Goal: Task Accomplishment & Management: Use online tool/utility

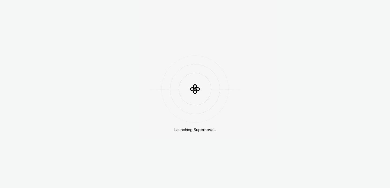
click at [178, 81] on div at bounding box center [195, 89] width 98 height 33
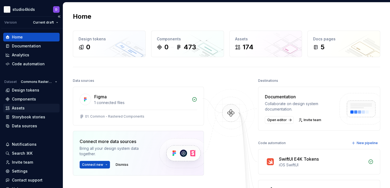
click at [43, 106] on div "Assets" at bounding box center [31, 107] width 52 height 5
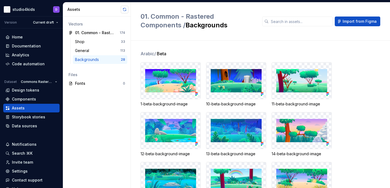
click at [124, 9] on button "button" at bounding box center [125, 10] width 8 height 8
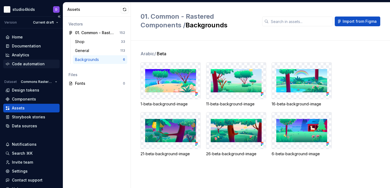
click at [25, 64] on div "Code automation" at bounding box center [28, 63] width 33 height 5
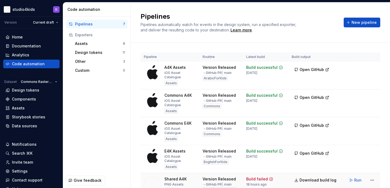
scroll to position [30, 0]
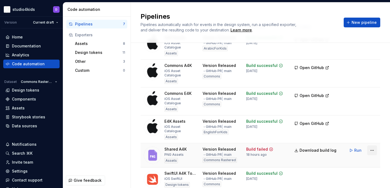
click at [371, 136] on html "studio4kids D Version Current draft Home Documentation Analytics Code automatio…" at bounding box center [195, 94] width 390 height 188
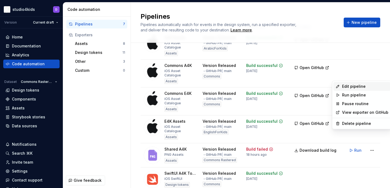
click at [348, 89] on div "Edit pipeline" at bounding box center [365, 86] width 46 height 5
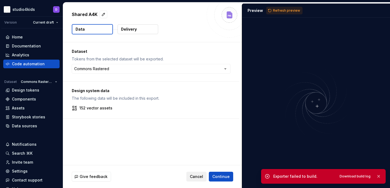
click at [201, 173] on button "Cancel" at bounding box center [197, 177] width 20 height 10
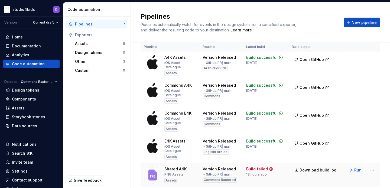
scroll to position [29, 0]
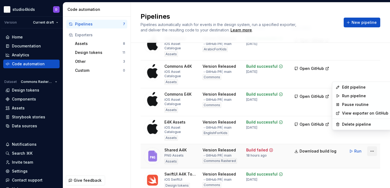
click at [371, 138] on html "studio4kids D Version Current draft Home Documentation Analytics Code automatio…" at bounding box center [195, 94] width 390 height 188
click at [340, 87] on icon at bounding box center [338, 87] width 4 height 4
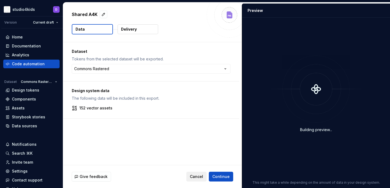
click at [197, 177] on span "Cancel" at bounding box center [196, 176] width 13 height 5
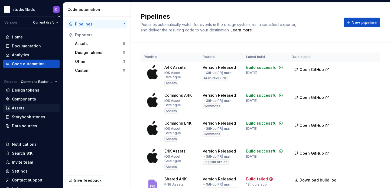
click at [18, 109] on div "Assets" at bounding box center [18, 107] width 13 height 5
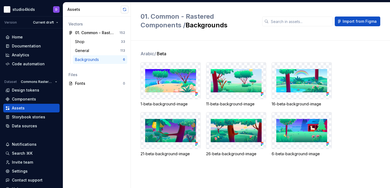
click at [123, 7] on button "button" at bounding box center [125, 10] width 8 height 8
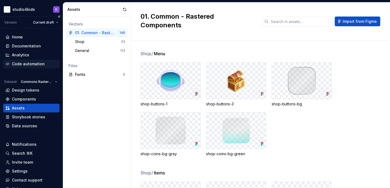
click at [34, 64] on div "Code automation" at bounding box center [28, 63] width 33 height 5
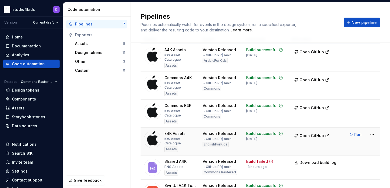
scroll to position [21, 0]
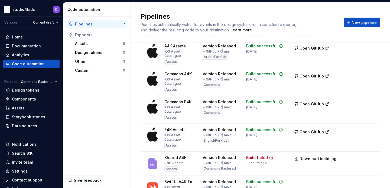
click at [372, 144] on html "studio4kids D Version Current draft Home Documentation Analytics Code automatio…" at bounding box center [195, 94] width 390 height 188
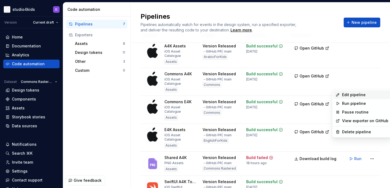
click at [345, 96] on div "Edit pipeline" at bounding box center [365, 94] width 46 height 5
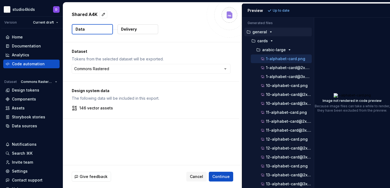
click at [315, 112] on div at bounding box center [315, 103] width 0 height 171
click at [275, 51] on p "arabic-large" at bounding box center [274, 50] width 24 height 4
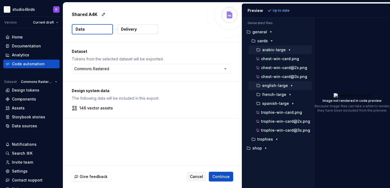
click at [279, 89] on div "english-large" at bounding box center [280, 85] width 63 height 9
click at [279, 87] on p "english-large" at bounding box center [275, 86] width 26 height 4
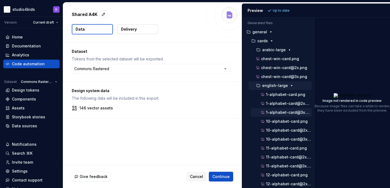
scroll to position [9, 0]
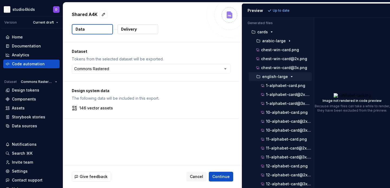
click at [274, 78] on p "english-large" at bounding box center [275, 77] width 26 height 4
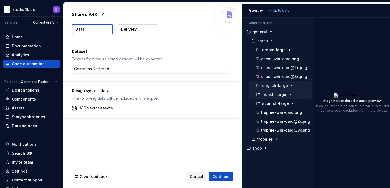
click at [273, 94] on p "french-large" at bounding box center [274, 94] width 24 height 4
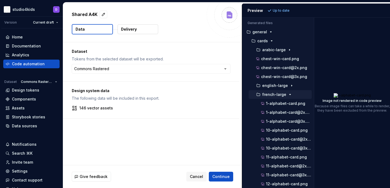
click at [273, 94] on p "french-large" at bounding box center [274, 94] width 24 height 4
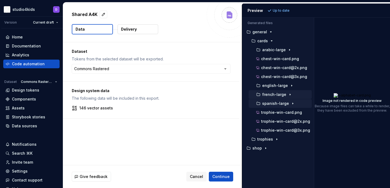
click at [299, 104] on div "spanish-large" at bounding box center [283, 103] width 57 height 4
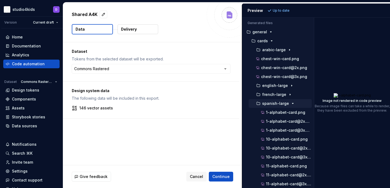
click at [299, 104] on div "spanish-large" at bounding box center [283, 103] width 57 height 4
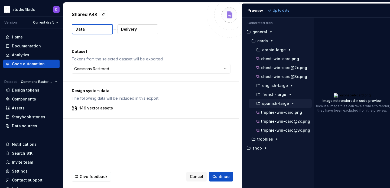
click at [295, 105] on div "spanish-large" at bounding box center [283, 103] width 57 height 4
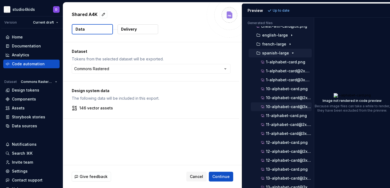
scroll to position [45, 0]
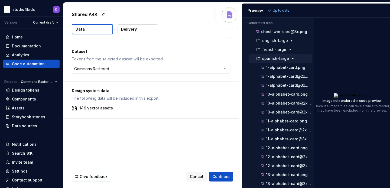
click at [279, 58] on p "spanish-large" at bounding box center [275, 58] width 27 height 4
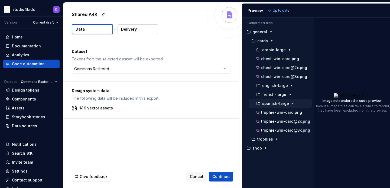
click at [276, 105] on p "spanish-large" at bounding box center [275, 103] width 27 height 4
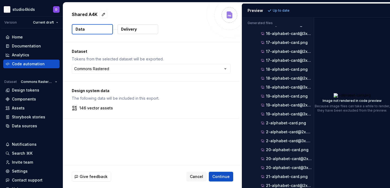
scroll to position [283, 0]
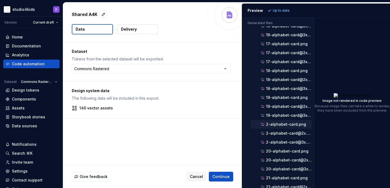
click at [283, 121] on button "2-alphabet-card.png" at bounding box center [281, 124] width 61 height 6
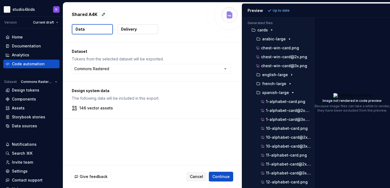
scroll to position [0, 0]
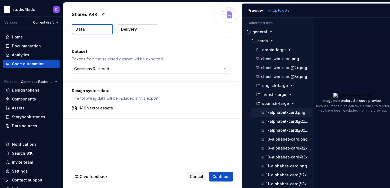
click at [287, 111] on p "1-alphabet-card.png" at bounding box center [285, 112] width 39 height 4
click at [287, 105] on p "spanish-large" at bounding box center [275, 103] width 27 height 4
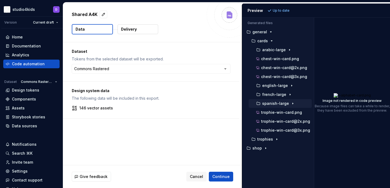
click at [287, 105] on p "spanish-large" at bounding box center [275, 103] width 27 height 4
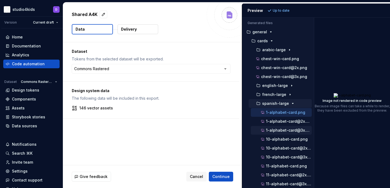
click at [292, 127] on div "1-alphabet-card@3x.png" at bounding box center [281, 130] width 61 height 9
click at [289, 130] on p "1-alphabet-card@3x.png" at bounding box center [289, 130] width 46 height 4
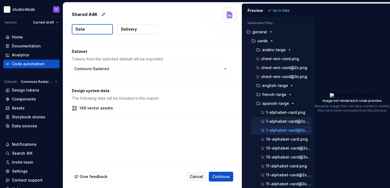
click at [285, 121] on p "1-alphabet-card@2x.png" at bounding box center [289, 121] width 46 height 4
click at [274, 103] on p "spanish-large" at bounding box center [275, 103] width 27 height 4
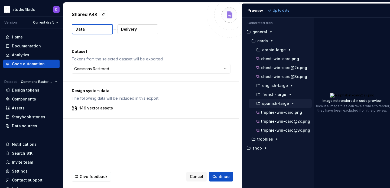
click at [275, 104] on p "spanish-large" at bounding box center [275, 103] width 27 height 4
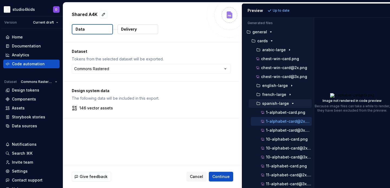
click at [280, 104] on p "spanish-large" at bounding box center [275, 103] width 27 height 4
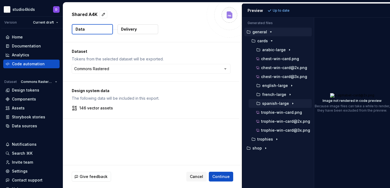
click at [257, 31] on p "general" at bounding box center [260, 32] width 15 height 4
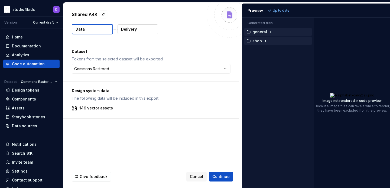
click at [261, 43] on p "shop" at bounding box center [257, 41] width 9 height 4
click at [259, 32] on p "general" at bounding box center [260, 32] width 15 height 4
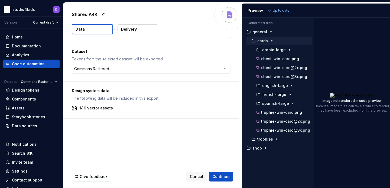
click at [267, 40] on p "cards" at bounding box center [263, 41] width 11 height 4
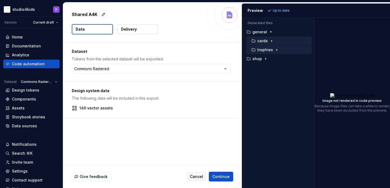
click at [268, 47] on div "trophies" at bounding box center [279, 50] width 65 height 9
click at [268, 48] on p "trophies" at bounding box center [266, 50] width 16 height 4
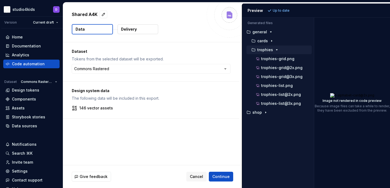
click at [268, 48] on p "trophies" at bounding box center [266, 50] width 16 height 4
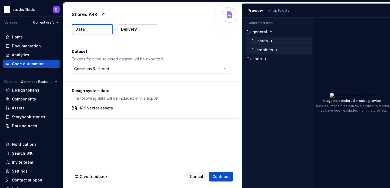
click at [263, 41] on p "cards" at bounding box center [263, 41] width 11 height 4
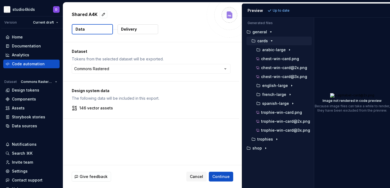
click at [269, 41] on div "button" at bounding box center [272, 41] width 7 height 4
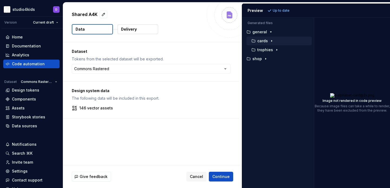
click at [264, 43] on p "cards" at bounding box center [263, 41] width 11 height 4
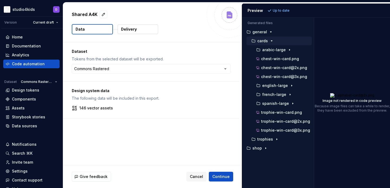
click at [259, 40] on p "cards" at bounding box center [263, 41] width 11 height 4
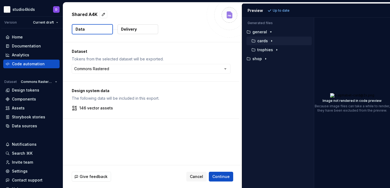
click at [259, 40] on p "cards" at bounding box center [263, 41] width 11 height 4
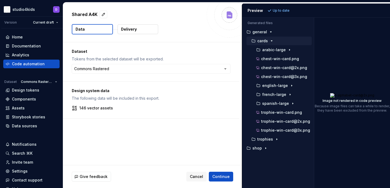
click at [259, 40] on p "cards" at bounding box center [263, 41] width 11 height 4
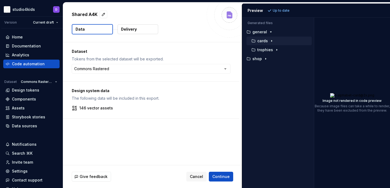
click at [259, 40] on p "cards" at bounding box center [263, 41] width 11 height 4
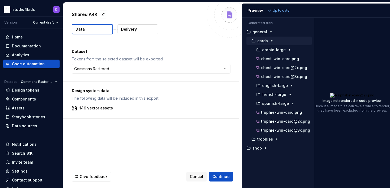
click at [252, 43] on button "cards" at bounding box center [279, 41] width 65 height 6
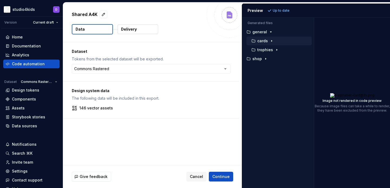
click at [252, 43] on button "cards" at bounding box center [279, 41] width 65 height 6
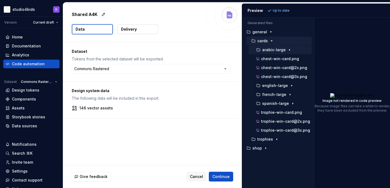
click at [261, 48] on div "button" at bounding box center [258, 50] width 7 height 4
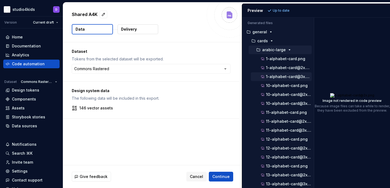
click at [284, 76] on p "1-alphabet-card@3x.png" at bounding box center [289, 77] width 46 height 4
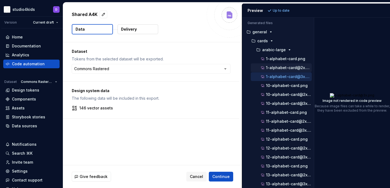
click at [277, 65] on div "1-alphabet-card@2x.png" at bounding box center [286, 67] width 52 height 5
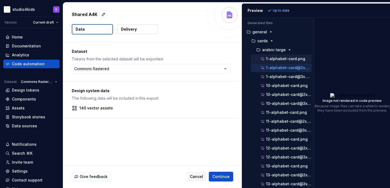
click at [278, 58] on p "1-alphabet-card.png" at bounding box center [285, 59] width 39 height 4
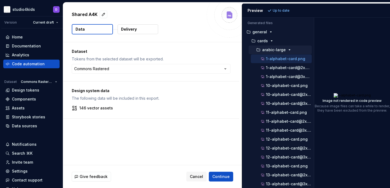
click at [276, 51] on p "arabic-large" at bounding box center [274, 50] width 24 height 4
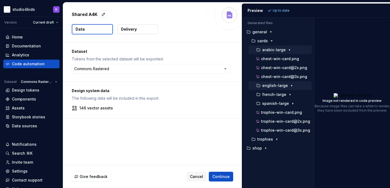
click at [271, 86] on p "english-large" at bounding box center [275, 86] width 26 height 4
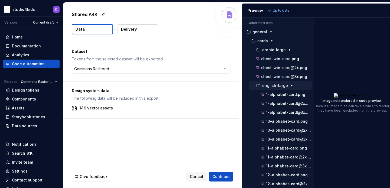
click at [273, 87] on p "english-large" at bounding box center [275, 86] width 26 height 4
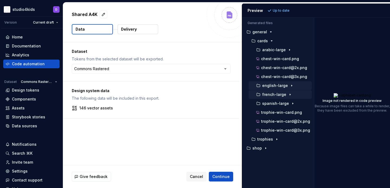
click at [275, 94] on p "french-large" at bounding box center [274, 94] width 24 height 4
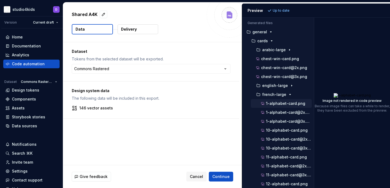
click at [280, 102] on p "1-alphabet-card.png" at bounding box center [285, 103] width 39 height 4
click at [279, 114] on p "1-alphabet-card@2x.png" at bounding box center [289, 112] width 46 height 4
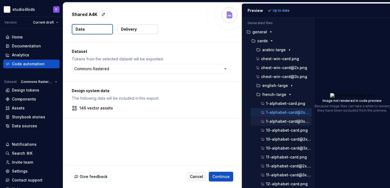
click at [281, 123] on p "1-alphabet-card@3x.png" at bounding box center [289, 121] width 46 height 4
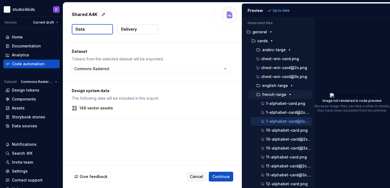
click at [275, 93] on p "french-large" at bounding box center [274, 94] width 24 height 4
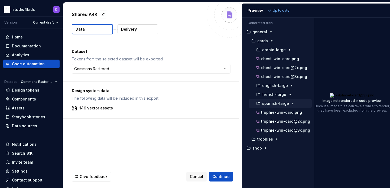
click at [275, 103] on p "spanish-large" at bounding box center [275, 103] width 27 height 4
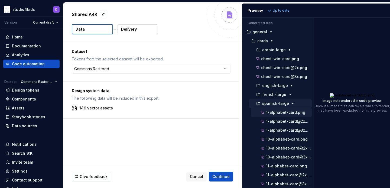
click at [282, 115] on div "1-alphabet-card.png" at bounding box center [286, 112] width 52 height 5
click at [282, 121] on p "1-alphabet-card@2x.png" at bounding box center [289, 121] width 46 height 4
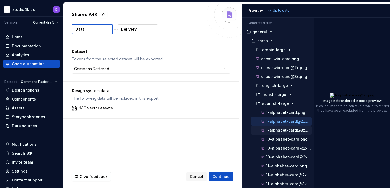
click at [284, 132] on p "1-alphabet-card@3x.png" at bounding box center [289, 130] width 46 height 4
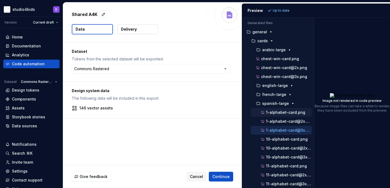
click at [281, 112] on p "1-alphabet-card.png" at bounding box center [285, 112] width 39 height 4
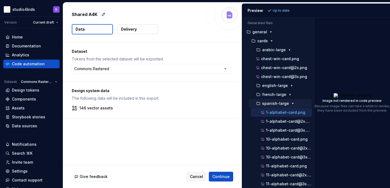
click at [273, 103] on p "spanish-large" at bounding box center [275, 103] width 27 height 4
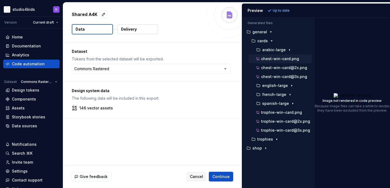
click at [280, 58] on p "chest-win-card.png" at bounding box center [280, 59] width 38 height 4
click at [283, 70] on p "chest-win-card@2x.png" at bounding box center [284, 68] width 46 height 4
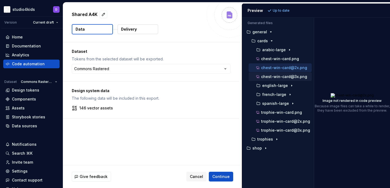
click at [284, 76] on p "chest-win-card@3x.png" at bounding box center [284, 77] width 46 height 4
click at [281, 69] on p "chest-win-card@2x.png" at bounding box center [284, 68] width 46 height 4
click at [278, 60] on p "chest-win-card.png" at bounding box center [280, 59] width 38 height 4
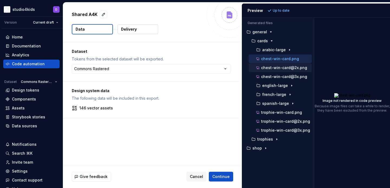
click at [279, 70] on div "chest-win-card@2x.png" at bounding box center [283, 67] width 57 height 5
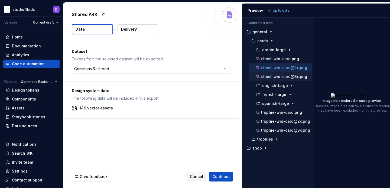
click at [278, 76] on p "chest-win-card@3x.png" at bounding box center [284, 77] width 46 height 4
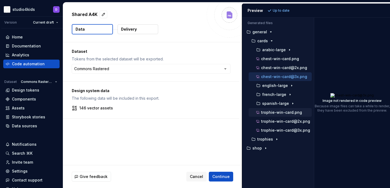
click at [274, 114] on p "trophie-win-card.png" at bounding box center [281, 112] width 41 height 4
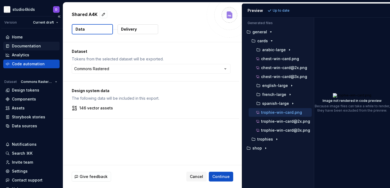
click at [23, 46] on div "Documentation" at bounding box center [26, 45] width 29 height 5
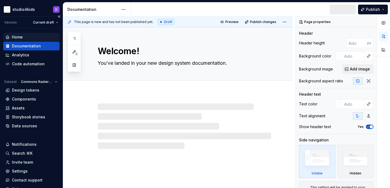
click at [23, 38] on div "Home" at bounding box center [31, 36] width 52 height 5
type textarea "*"
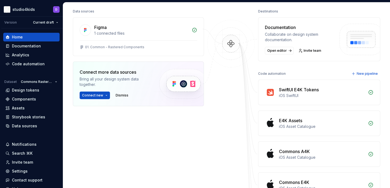
scroll to position [37, 0]
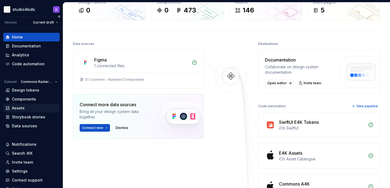
click at [34, 105] on div "Assets" at bounding box center [31, 108] width 56 height 9
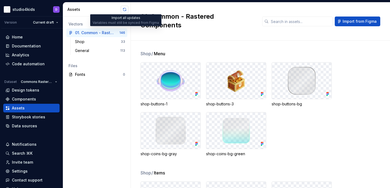
click at [122, 11] on button "button" at bounding box center [125, 10] width 8 height 8
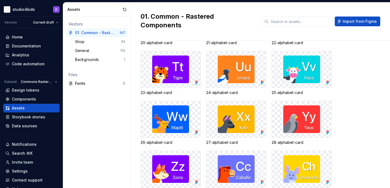
scroll to position [2683, 0]
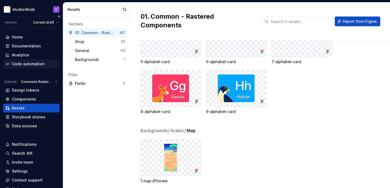
click at [24, 63] on div "Code automation" at bounding box center [28, 63] width 33 height 5
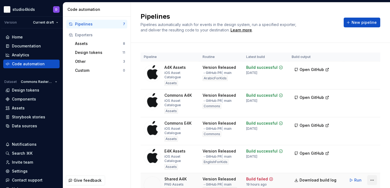
click at [372, 164] on html "studio4kids D Version Current draft Home Documentation Analytics Code automatio…" at bounding box center [195, 94] width 390 height 188
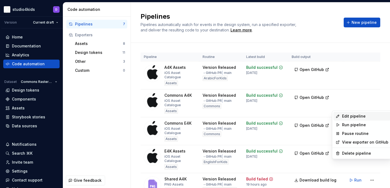
click at [345, 118] on div "Edit pipeline" at bounding box center [365, 116] width 46 height 5
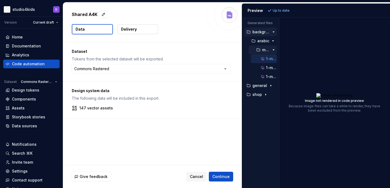
click at [263, 49] on p "map" at bounding box center [266, 50] width 8 height 4
click at [197, 175] on span "Cancel" at bounding box center [196, 176] width 13 height 5
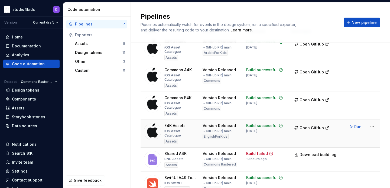
scroll to position [63, 0]
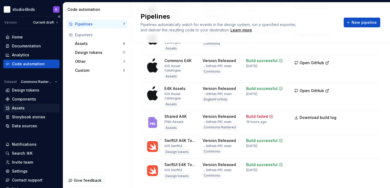
click at [20, 106] on div "Assets" at bounding box center [18, 107] width 13 height 5
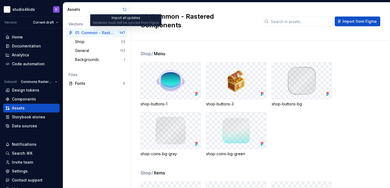
click at [122, 10] on button "button" at bounding box center [125, 10] width 8 height 8
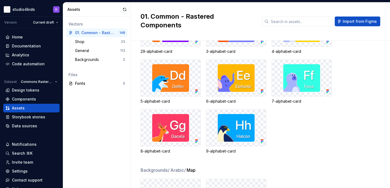
scroll to position [2683, 0]
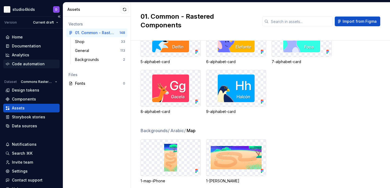
click at [26, 66] on div "Code automation" at bounding box center [28, 63] width 33 height 5
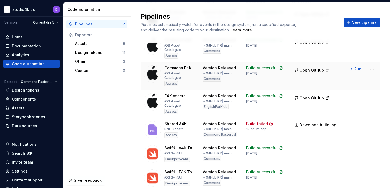
scroll to position [63, 0]
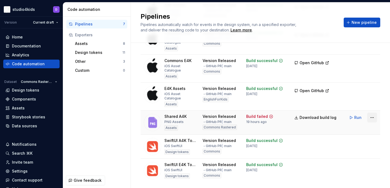
click at [372, 100] on html "studio4kids D Version Current draft Home Documentation Analytics Code automatio…" at bounding box center [195, 94] width 390 height 188
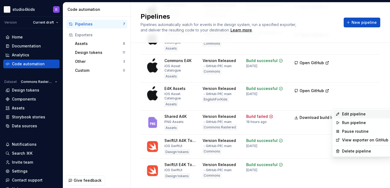
click at [357, 112] on div "Edit pipeline" at bounding box center [365, 113] width 46 height 5
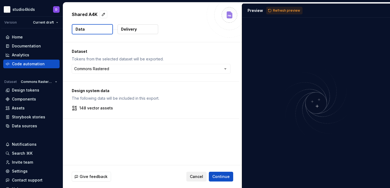
click at [199, 175] on span "Cancel" at bounding box center [196, 176] width 13 height 5
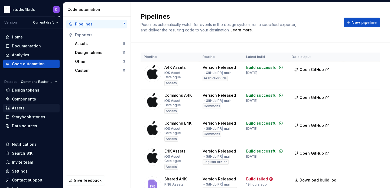
click at [21, 106] on div "Assets" at bounding box center [18, 107] width 13 height 5
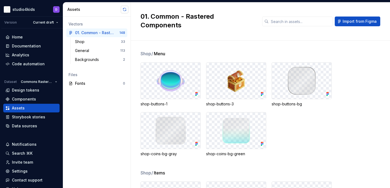
click at [126, 10] on button "button" at bounding box center [125, 10] width 8 height 8
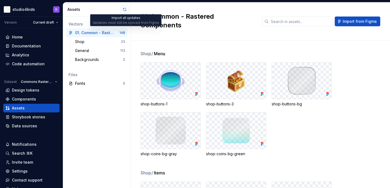
click at [127, 11] on button "button" at bounding box center [125, 10] width 8 height 8
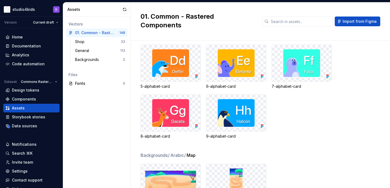
scroll to position [2683, 0]
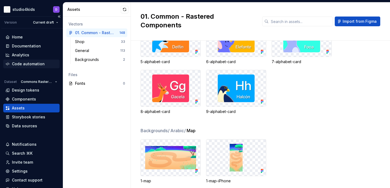
click at [36, 65] on div "Code automation" at bounding box center [28, 63] width 33 height 5
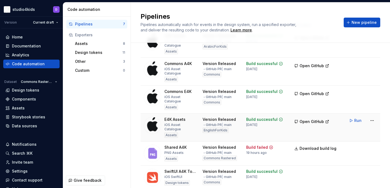
scroll to position [63, 0]
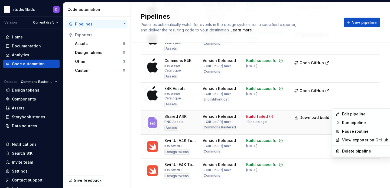
click at [370, 101] on html "studio4kids D Version Current draft Home Documentation Analytics Code automatio…" at bounding box center [195, 94] width 390 height 188
click at [362, 115] on div "Edit pipeline" at bounding box center [365, 113] width 46 height 5
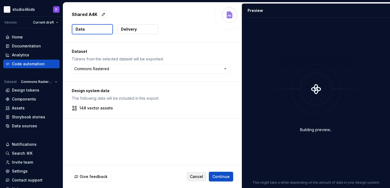
click at [201, 177] on span "Cancel" at bounding box center [196, 176] width 13 height 5
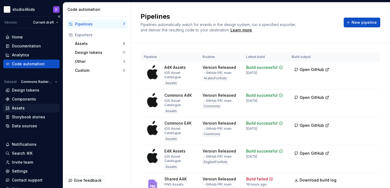
click at [20, 108] on div "Assets" at bounding box center [18, 107] width 13 height 5
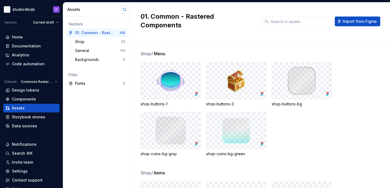
click at [124, 9] on button "button" at bounding box center [125, 10] width 8 height 8
click at [23, 62] on div "Code automation" at bounding box center [28, 63] width 33 height 5
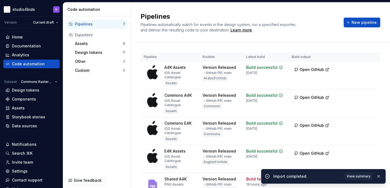
scroll to position [63, 0]
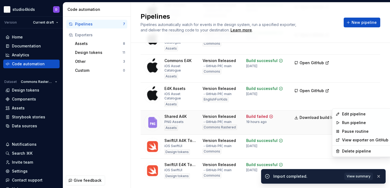
click at [376, 104] on html "studio4kids D Version Current draft Home Documentation Analytics Code automatio…" at bounding box center [195, 94] width 390 height 188
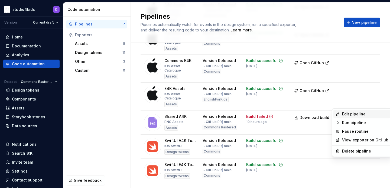
click at [354, 114] on div "Edit pipeline" at bounding box center [365, 113] width 46 height 5
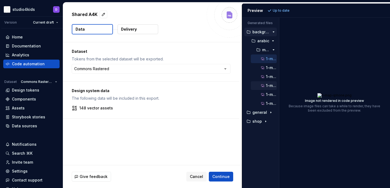
click at [267, 87] on p "1-map.png" at bounding box center [271, 86] width 11 height 4
click at [271, 97] on div "1-map@2x.png" at bounding box center [268, 94] width 17 height 5
click at [271, 101] on button "1-map@3x.png" at bounding box center [264, 104] width 26 height 6
click at [269, 85] on p "1-map.png" at bounding box center [271, 86] width 11 height 4
click at [268, 79] on div "1-map-iphone@3x.png" at bounding box center [268, 76] width 17 height 5
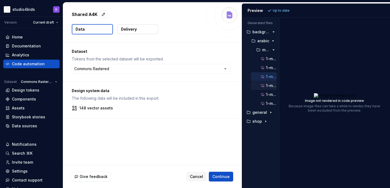
click at [268, 85] on p "1-map.png" at bounding box center [271, 86] width 11 height 4
click at [266, 73] on div "1-map-iphone@3x.png" at bounding box center [264, 76] width 26 height 9
click at [267, 75] on p "1-map-iphone@3x.png" at bounding box center [271, 77] width 11 height 4
click at [267, 86] on p "1-map.png" at bounding box center [271, 86] width 11 height 4
click at [23, 108] on div "Assets" at bounding box center [18, 107] width 13 height 5
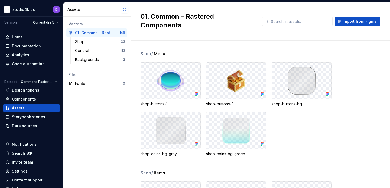
click at [124, 8] on button "button" at bounding box center [125, 10] width 8 height 8
click at [80, 43] on div "Shop" at bounding box center [81, 41] width 12 height 5
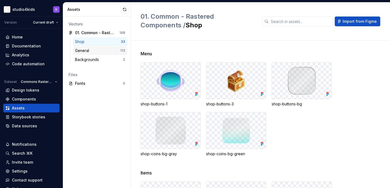
click at [86, 50] on div "General" at bounding box center [83, 50] width 16 height 5
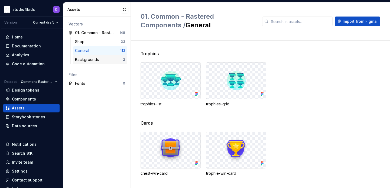
click at [97, 58] on div "Backgrounds" at bounding box center [88, 59] width 26 height 5
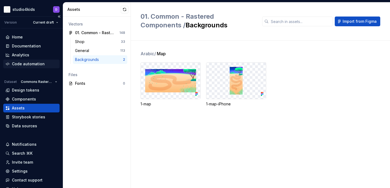
click at [47, 63] on div "Code automation" at bounding box center [31, 63] width 52 height 5
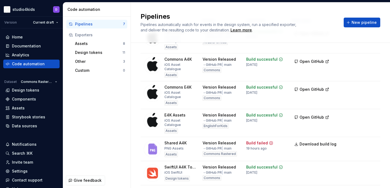
scroll to position [63, 0]
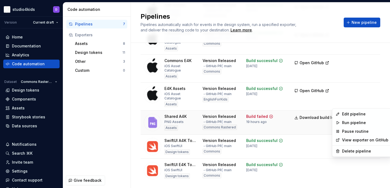
click at [368, 101] on html "studio4kids D Version Current draft Home Documentation Analytics Code automatio…" at bounding box center [195, 94] width 390 height 188
click at [356, 113] on div "Edit pipeline" at bounding box center [365, 113] width 46 height 5
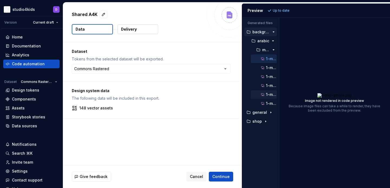
click at [266, 94] on div "1-map@2x.png" at bounding box center [268, 94] width 17 height 5
click at [270, 80] on div "1-map-iphone@3x.png" at bounding box center [264, 76] width 26 height 9
click at [273, 85] on p "1-map.png" at bounding box center [271, 86] width 11 height 4
click at [273, 99] on div "1-map@3x.png" at bounding box center [264, 103] width 26 height 9
click at [273, 104] on p "1-map@3x.png" at bounding box center [271, 103] width 11 height 4
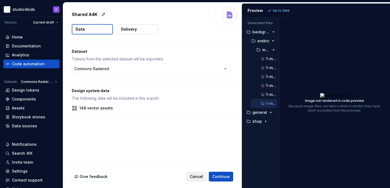
click at [194, 176] on span "Cancel" at bounding box center [196, 176] width 13 height 5
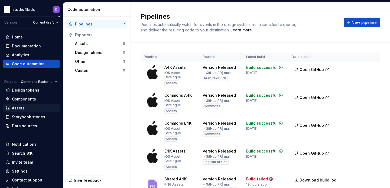
click at [21, 108] on div "Assets" at bounding box center [18, 107] width 13 height 5
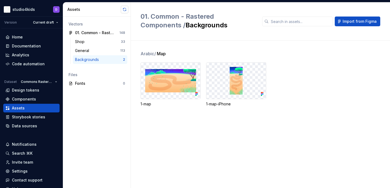
click at [121, 9] on button "button" at bounding box center [125, 10] width 8 height 8
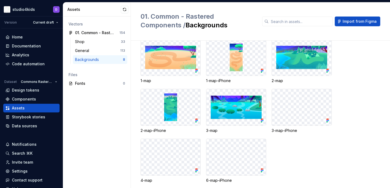
scroll to position [20, 0]
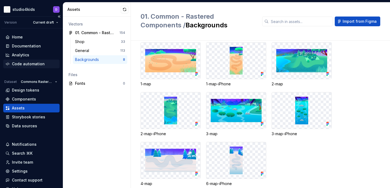
click at [14, 62] on div "Code automation" at bounding box center [28, 63] width 33 height 5
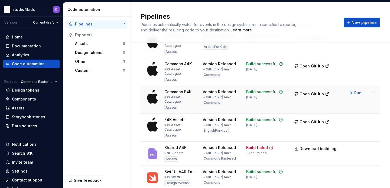
scroll to position [63, 0]
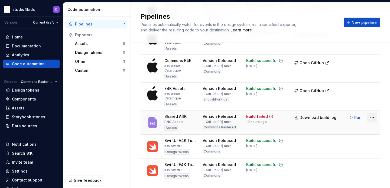
click at [372, 104] on html "studio4kids D Version Current draft Home Documentation Analytics Code automatio…" at bounding box center [195, 94] width 390 height 188
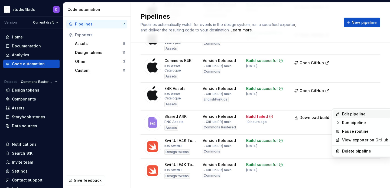
click at [357, 111] on div "Edit pipeline" at bounding box center [365, 113] width 46 height 5
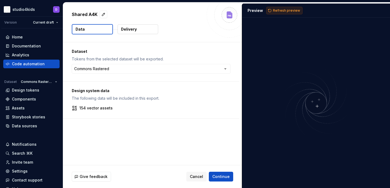
click at [271, 12] on button "Refresh preview" at bounding box center [285, 11] width 36 height 8
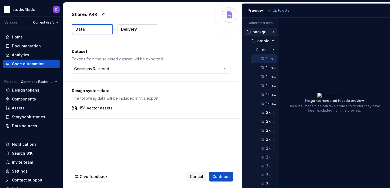
click at [280, 79] on div "Generated files Accessibility guide for tree . Navigate the tree with the arrow…" at bounding box center [316, 103] width 148 height 171
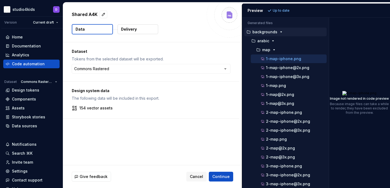
click at [329, 88] on div "Generated files Accessibility guide for tree . Navigate the tree with the arrow…" at bounding box center [316, 103] width 148 height 171
click at [289, 106] on div "1-map@3x.png" at bounding box center [292, 103] width 65 height 5
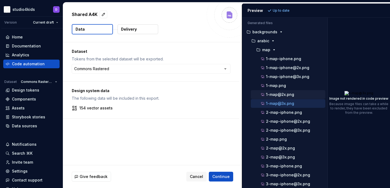
click at [287, 94] on p "1-map@2x.png" at bounding box center [280, 94] width 28 height 4
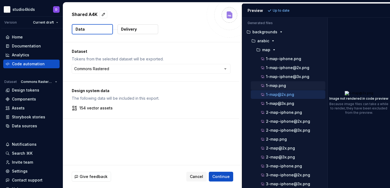
click at [284, 85] on p "1-map.png" at bounding box center [276, 86] width 20 height 4
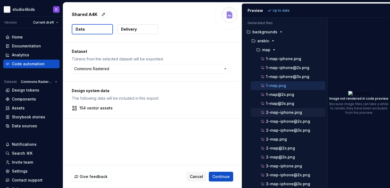
click at [292, 112] on p "2-map-iphone.png" at bounding box center [284, 112] width 36 height 4
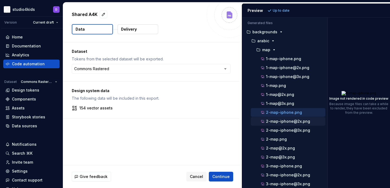
click at [295, 120] on p "2-map-iphone@2x.png" at bounding box center [288, 121] width 44 height 4
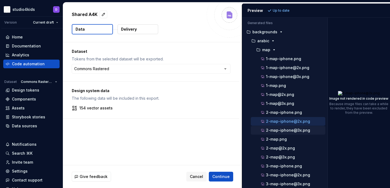
click at [296, 130] on p "2-map-iphone@3x.png" at bounding box center [288, 130] width 44 height 4
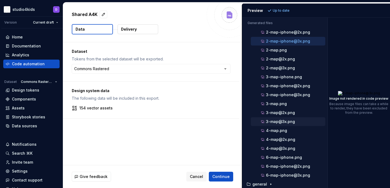
scroll to position [100, 0]
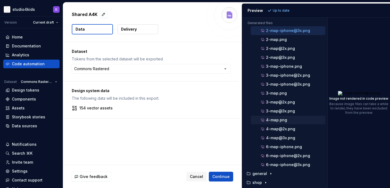
click at [286, 121] on p "4-map.png" at bounding box center [276, 120] width 21 height 4
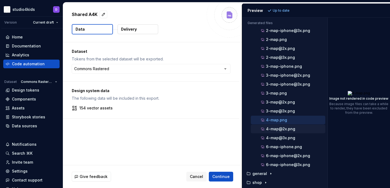
click at [288, 129] on p "4-map@2x.png" at bounding box center [280, 129] width 29 height 4
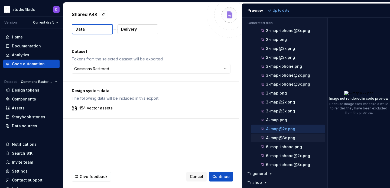
click at [292, 137] on p "4-map@3x.png" at bounding box center [280, 138] width 29 height 4
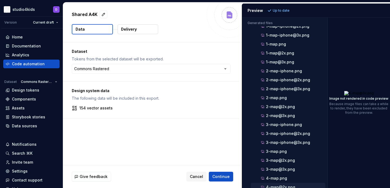
scroll to position [0, 0]
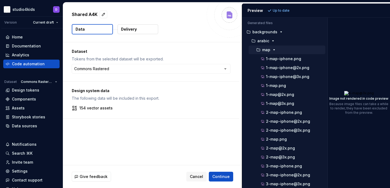
click at [261, 53] on div "map" at bounding box center [287, 50] width 77 height 9
click at [263, 52] on p "map" at bounding box center [266, 50] width 8 height 4
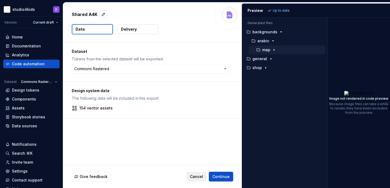
click at [201, 179] on button "Cancel" at bounding box center [197, 177] width 20 height 10
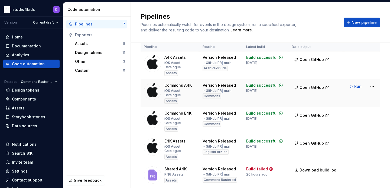
scroll to position [11, 0]
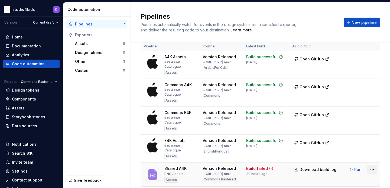
click at [373, 155] on html "studio4kids D Version Current draft Home Documentation Analytics Code automatio…" at bounding box center [195, 94] width 390 height 188
click at [23, 107] on html "studio4kids D Version Current draft Home Documentation Analytics Code automatio…" at bounding box center [195, 94] width 390 height 188
click at [23, 107] on div "Assets" at bounding box center [18, 107] width 13 height 5
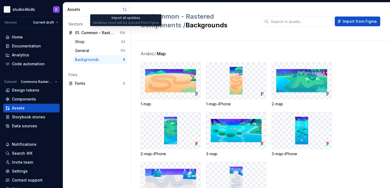
click at [127, 10] on button "button" at bounding box center [125, 10] width 8 height 8
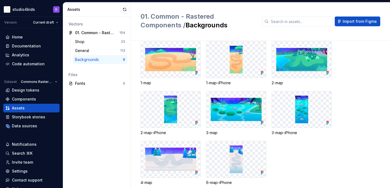
scroll to position [31, 0]
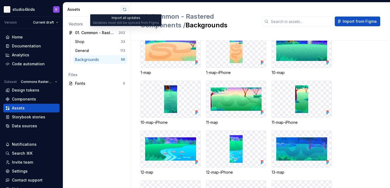
click at [123, 10] on button "button" at bounding box center [125, 10] width 8 height 8
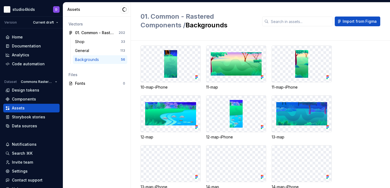
scroll to position [0, 0]
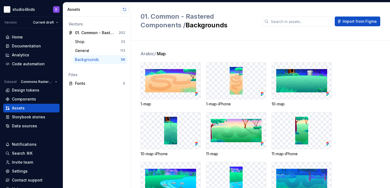
click at [125, 9] on button "button" at bounding box center [125, 10] width 8 height 8
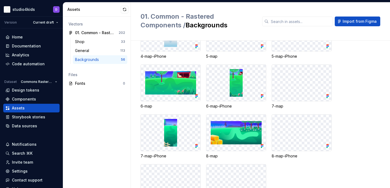
scroll to position [830, 0]
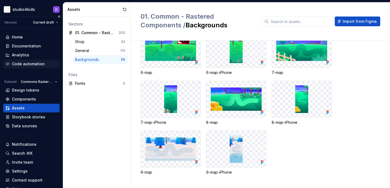
click at [37, 66] on div "Code automation" at bounding box center [28, 63] width 33 height 5
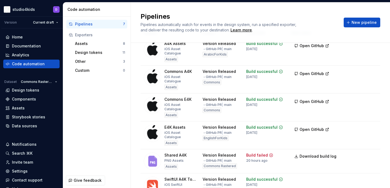
scroll to position [45, 0]
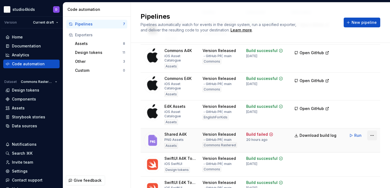
click at [372, 121] on html "studio4kids D Version Current draft Home Documentation Analytics Code automatio…" at bounding box center [195, 94] width 390 height 188
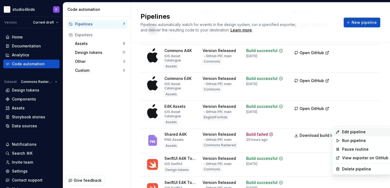
click at [353, 133] on div "Edit pipeline" at bounding box center [365, 131] width 46 height 5
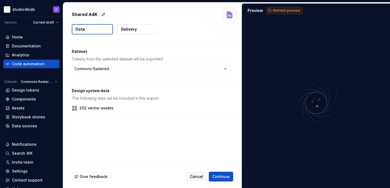
click at [275, 10] on span "Refresh preview" at bounding box center [286, 10] width 27 height 4
click at [203, 176] on span "Cancel" at bounding box center [196, 176] width 13 height 5
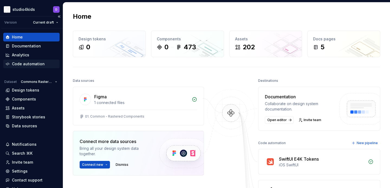
click at [42, 65] on div "Code automation" at bounding box center [28, 63] width 33 height 5
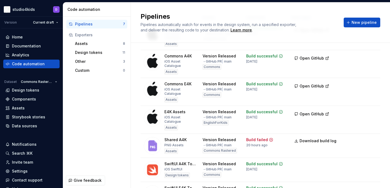
scroll to position [52, 0]
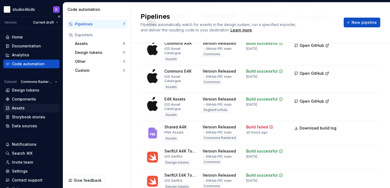
click at [13, 110] on div "Assets" at bounding box center [18, 107] width 13 height 5
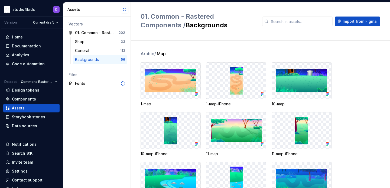
click at [123, 7] on button "button" at bounding box center [125, 10] width 8 height 8
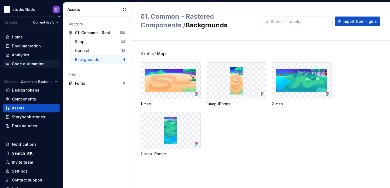
click at [28, 65] on div "Code automation" at bounding box center [28, 63] width 33 height 5
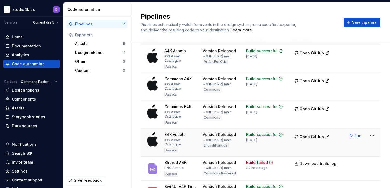
scroll to position [46, 0]
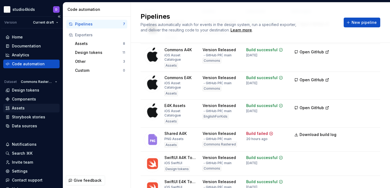
click at [18, 107] on div "Assets" at bounding box center [18, 107] width 13 height 5
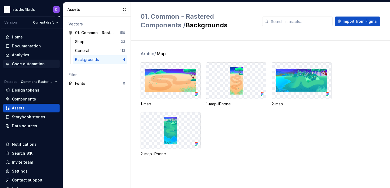
click at [27, 62] on div "Code automation" at bounding box center [28, 63] width 33 height 5
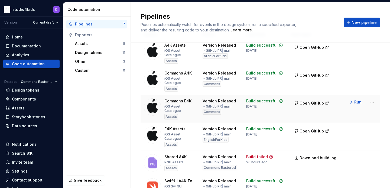
scroll to position [53, 0]
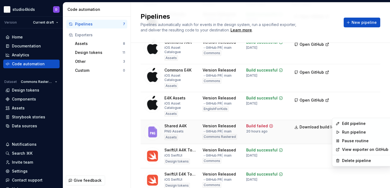
click at [372, 110] on html "studio4kids D Version Current draft Home Documentation Analytics Code automatio…" at bounding box center [195, 94] width 390 height 188
click at [351, 123] on div "Edit pipeline" at bounding box center [365, 123] width 46 height 5
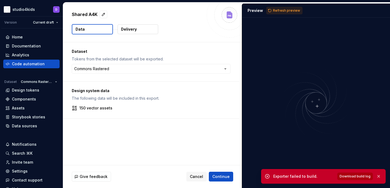
click at [360, 176] on span "Download build log" at bounding box center [355, 176] width 31 height 4
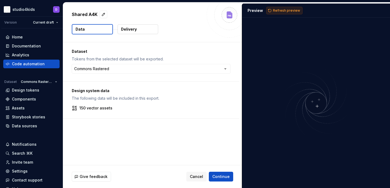
click at [272, 9] on button "Refresh preview" at bounding box center [285, 11] width 36 height 8
click at [193, 179] on button "Cancel" at bounding box center [197, 177] width 20 height 10
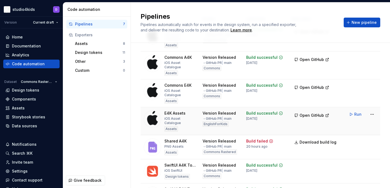
scroll to position [57, 0]
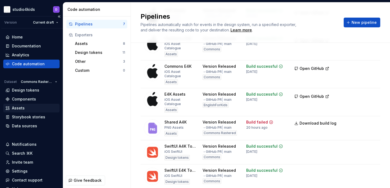
click at [11, 109] on div "Assets" at bounding box center [31, 107] width 52 height 5
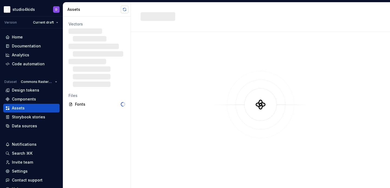
click at [125, 8] on button "button" at bounding box center [125, 10] width 8 height 8
